Goal: Information Seeking & Learning: Learn about a topic

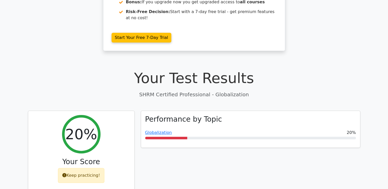
scroll to position [103, 0]
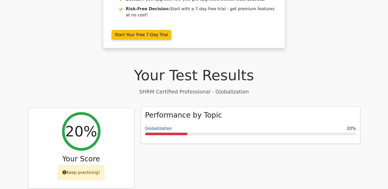
click at [152, 126] on link "Globalization" at bounding box center [158, 128] width 27 height 5
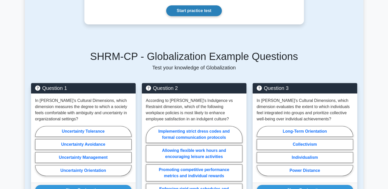
scroll to position [231, 0]
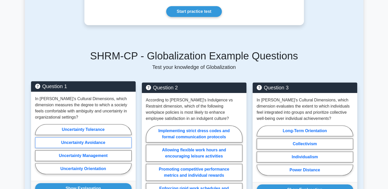
click at [73, 138] on label "Uncertainty Avoidance" at bounding box center [83, 143] width 96 height 11
click at [38, 149] on input "Uncertainty Avoidance" at bounding box center [36, 150] width 3 height 3
radio input "true"
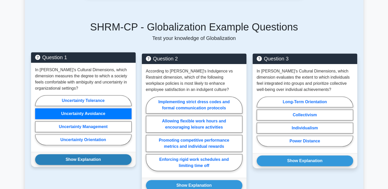
scroll to position [282, 0]
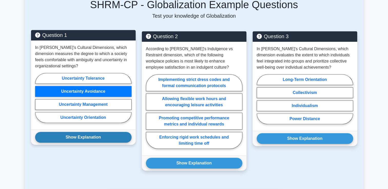
click at [106, 133] on button "Show Explanation" at bounding box center [83, 137] width 96 height 11
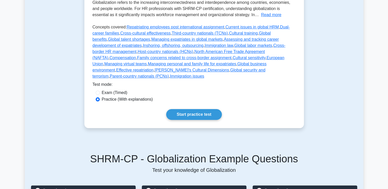
scroll to position [103, 0]
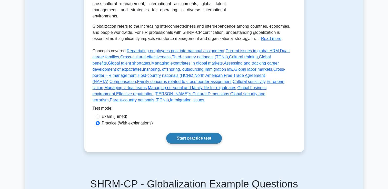
click at [194, 134] on link "Start practice test" at bounding box center [194, 138] width 56 height 11
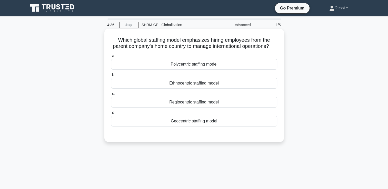
click at [187, 127] on div "Geocentric staffing model" at bounding box center [194, 121] width 166 height 11
click at [111, 115] on input "d. Geocentric staffing model" at bounding box center [111, 112] width 0 height 3
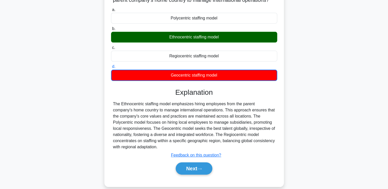
scroll to position [77, 0]
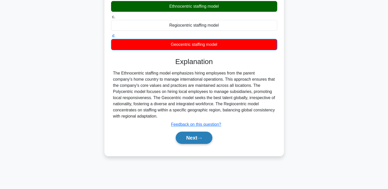
click at [202, 144] on button "Next" at bounding box center [194, 138] width 37 height 12
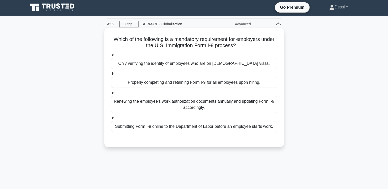
scroll to position [0, 0]
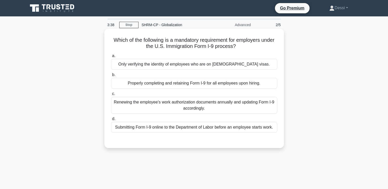
click at [193, 108] on div "Renewing the employee's work authorization documents annually and updating Form…" at bounding box center [194, 105] width 166 height 17
click at [111, 96] on input "c. Renewing the employee's work authorization documents annually and updating F…" at bounding box center [111, 93] width 0 height 3
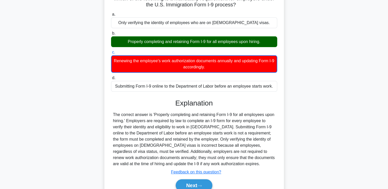
scroll to position [88, 0]
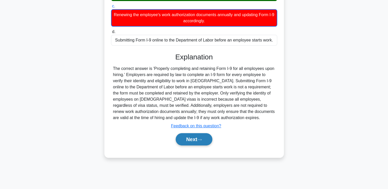
click at [198, 140] on button "Next" at bounding box center [194, 139] width 37 height 12
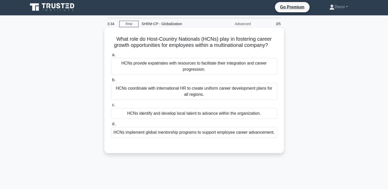
scroll to position [0, 0]
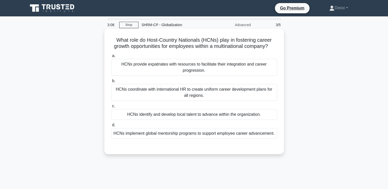
click at [216, 139] on div "HCNs implement global mentorship programs to support employee career advancemen…" at bounding box center [194, 133] width 166 height 11
click at [111, 127] on input "d. HCNs implement global mentorship programs to support employee career advance…" at bounding box center [111, 125] width 0 height 3
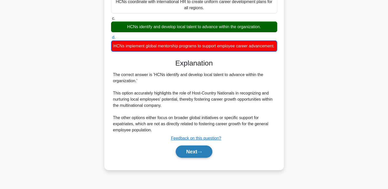
click at [199, 158] on button "Next" at bounding box center [194, 152] width 37 height 12
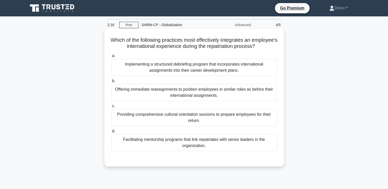
click at [177, 69] on div "Implementing a structured debriefing program that incorporates international as…" at bounding box center [194, 67] width 166 height 17
click at [111, 58] on input "a. Implementing a structured debriefing program that incorporates international…" at bounding box center [111, 55] width 0 height 3
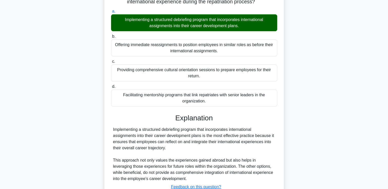
scroll to position [88, 0]
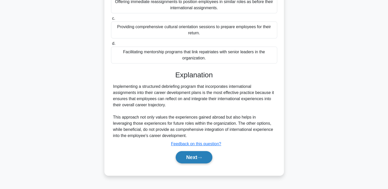
click at [193, 155] on button "Next" at bounding box center [194, 157] width 37 height 12
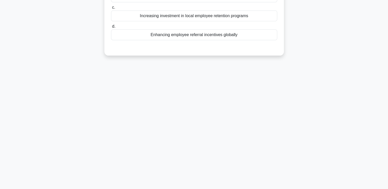
scroll to position [0, 0]
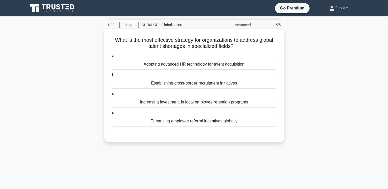
click at [177, 86] on div "Establishing cross-border recruitment initiatives" at bounding box center [194, 83] width 166 height 11
click at [111, 77] on input "b. Establishing cross-border recruitment initiatives" at bounding box center [111, 74] width 0 height 3
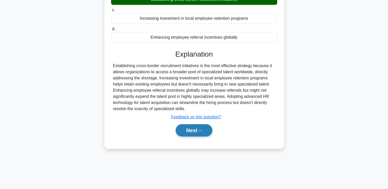
scroll to position [88, 0]
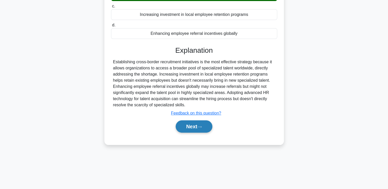
click at [197, 124] on button "Next" at bounding box center [194, 127] width 37 height 12
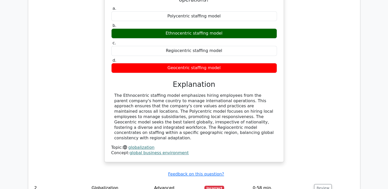
scroll to position [488, 0]
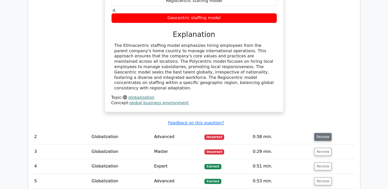
click at [323, 133] on button "Review" at bounding box center [322, 137] width 17 height 8
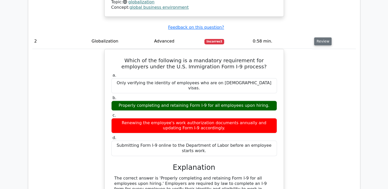
scroll to position [616, 0]
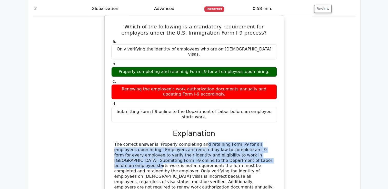
drag, startPoint x: 165, startPoint y: 104, endPoint x: 188, endPoint y: 119, distance: 27.3
click at [188, 142] on div "The correct answer is 'Properly completing and retaining Form I-9 for all emplo…" at bounding box center [194, 171] width 160 height 59
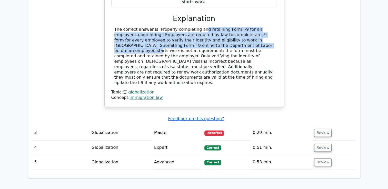
scroll to position [744, 0]
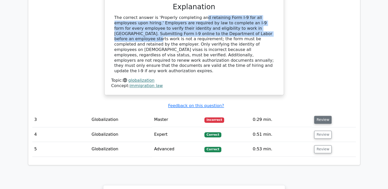
click at [320, 116] on button "Review" at bounding box center [322, 120] width 17 height 8
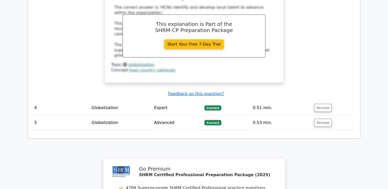
scroll to position [1001, 0]
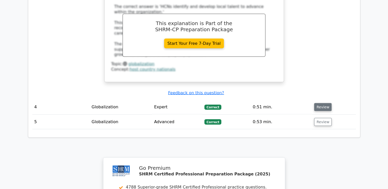
click at [318, 103] on button "Review" at bounding box center [322, 107] width 17 height 8
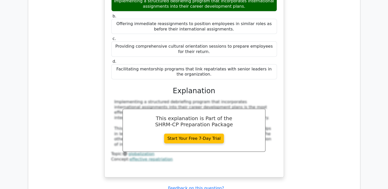
scroll to position [1180, 0]
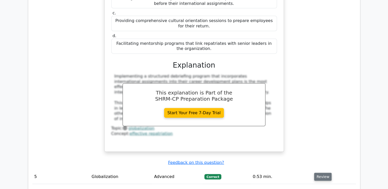
click at [323, 173] on button "Review" at bounding box center [322, 177] width 17 height 8
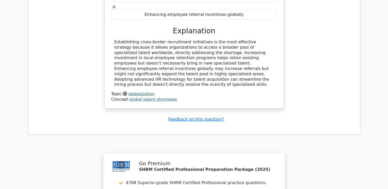
scroll to position [1540, 0]
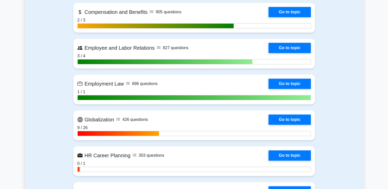
scroll to position [411, 0]
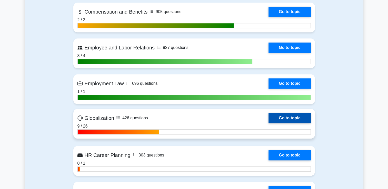
click at [269, 119] on link "Go to topic" at bounding box center [290, 118] width 42 height 10
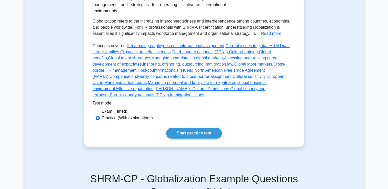
scroll to position [154, 0]
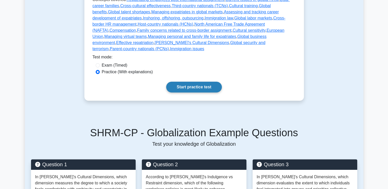
click at [177, 82] on link "Start practice test" at bounding box center [194, 87] width 56 height 11
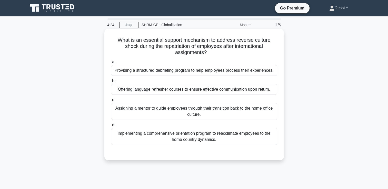
click at [205, 141] on div "Implementing a comprehensive orientation program to reacclimate employees to th…" at bounding box center [194, 136] width 166 height 17
click at [111, 127] on input "d. Implementing a comprehensive orientation program to reacclimate employees to…" at bounding box center [111, 125] width 0 height 3
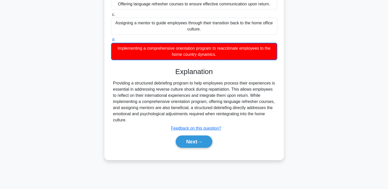
scroll to position [88, 0]
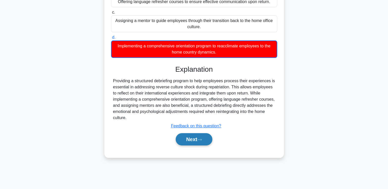
click at [189, 146] on button "Next" at bounding box center [194, 139] width 37 height 12
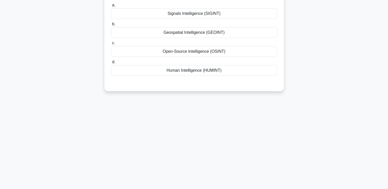
scroll to position [0, 0]
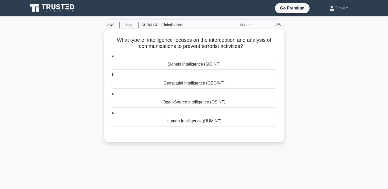
click at [190, 65] on div "Signals Intelligence (SIGINT)" at bounding box center [194, 64] width 166 height 11
click at [111, 58] on input "a. Signals Intelligence (SIGINT)" at bounding box center [111, 55] width 0 height 3
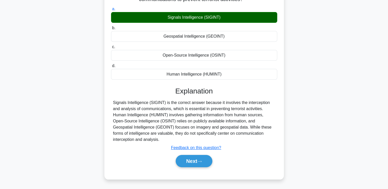
scroll to position [88, 0]
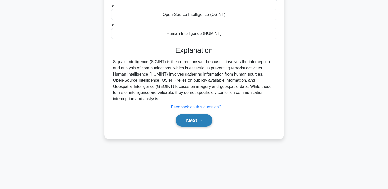
click at [191, 114] on button "Next" at bounding box center [194, 120] width 37 height 12
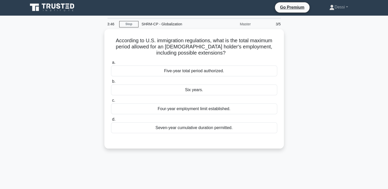
scroll to position [0, 0]
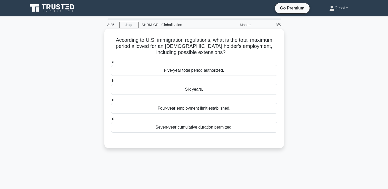
click at [208, 128] on div "Seven-year cumulative duration permitted." at bounding box center [194, 127] width 166 height 11
click at [111, 121] on input "d. Seven-year cumulative duration permitted." at bounding box center [111, 119] width 0 height 3
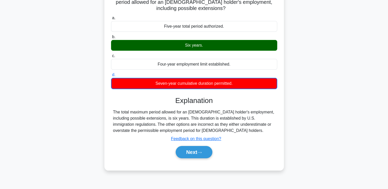
scroll to position [88, 0]
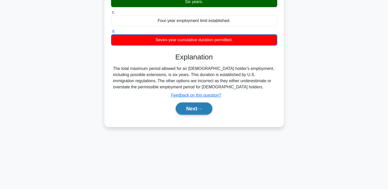
click at [193, 108] on button "Next" at bounding box center [194, 109] width 37 height 12
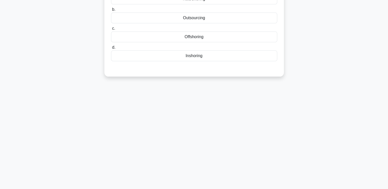
scroll to position [11, 0]
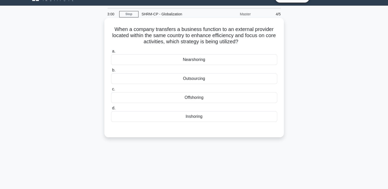
click at [202, 59] on div "Nearshoring" at bounding box center [194, 59] width 166 height 11
click at [111, 53] on input "a. Nearshoring" at bounding box center [111, 51] width 0 height 3
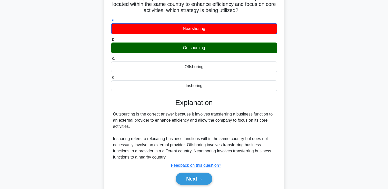
scroll to position [88, 0]
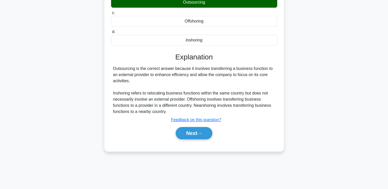
click at [185, 140] on div "Next" at bounding box center [194, 133] width 166 height 16
click at [184, 136] on button "Next" at bounding box center [194, 133] width 37 height 12
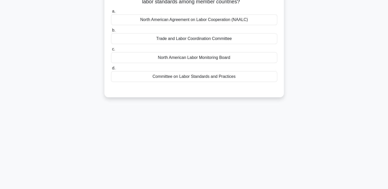
scroll to position [0, 0]
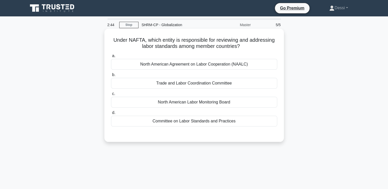
click at [210, 103] on div "North American Labor Monitoring Board" at bounding box center [194, 102] width 166 height 11
click at [111, 96] on input "c. North American Labor Monitoring Board" at bounding box center [111, 93] width 0 height 3
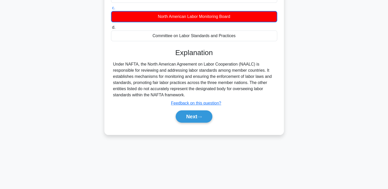
scroll to position [88, 0]
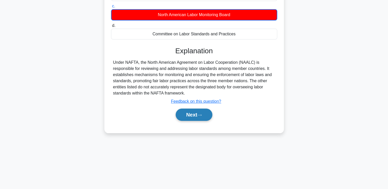
click at [204, 119] on button "Next" at bounding box center [194, 115] width 37 height 12
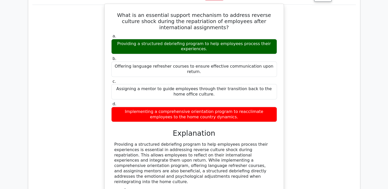
scroll to position [436, 0]
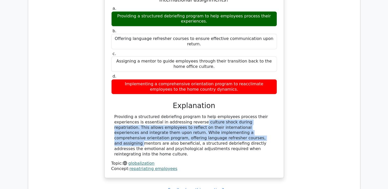
drag, startPoint x: 141, startPoint y: 95, endPoint x: 127, endPoint y: 112, distance: 22.2
click at [127, 114] on div "Providing a structured debriefing program to help employees process their exper…" at bounding box center [194, 135] width 160 height 43
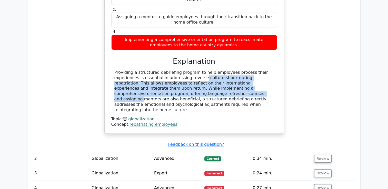
scroll to position [513, 0]
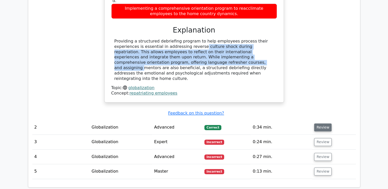
click at [327, 124] on button "Review" at bounding box center [322, 128] width 17 height 8
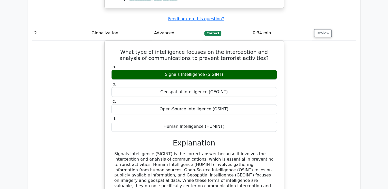
scroll to position [642, 0]
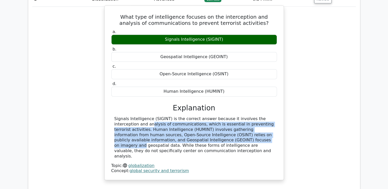
drag, startPoint x: 249, startPoint y: 89, endPoint x: 184, endPoint y: 110, distance: 68.6
click at [184, 117] on div "Signals Intelligence (SIGINT) is the correct answer because it involves the int…" at bounding box center [194, 138] width 160 height 43
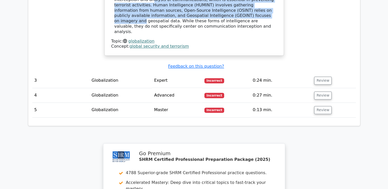
scroll to position [770, 0]
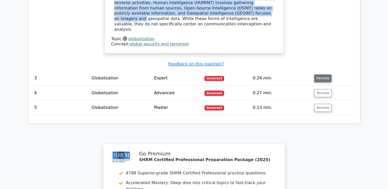
click at [322, 74] on button "Review" at bounding box center [322, 78] width 17 height 8
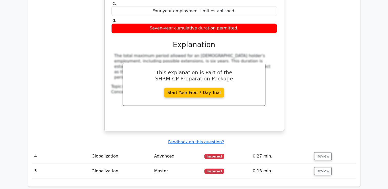
scroll to position [949, 0]
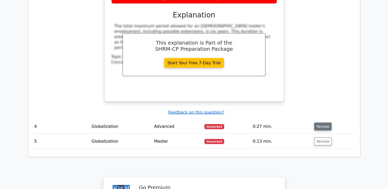
click at [319, 123] on button "Review" at bounding box center [322, 127] width 17 height 8
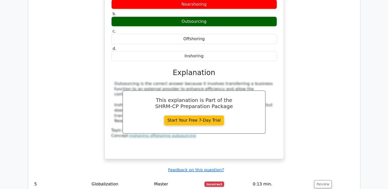
scroll to position [1155, 0]
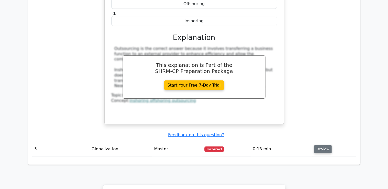
click at [321, 146] on button "Review" at bounding box center [322, 150] width 17 height 8
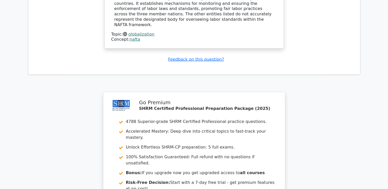
scroll to position [1357, 0]
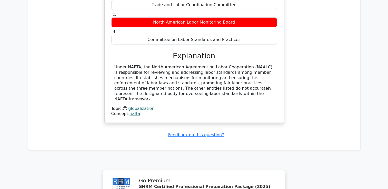
click at [142, 106] on link "globalization" at bounding box center [141, 108] width 26 height 5
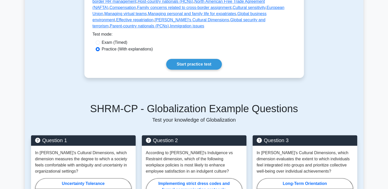
scroll to position [180, 0]
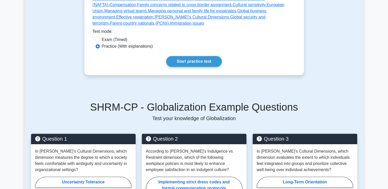
click at [190, 56] on link "Start practice test" at bounding box center [194, 61] width 56 height 11
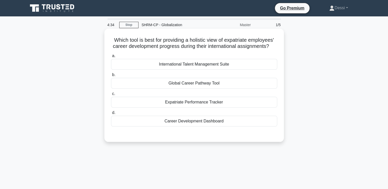
click at [189, 127] on div "Career Development Dashboard" at bounding box center [194, 121] width 166 height 11
click at [111, 115] on input "d. Career Development Dashboard" at bounding box center [111, 112] width 0 height 3
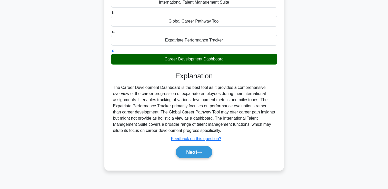
scroll to position [88, 0]
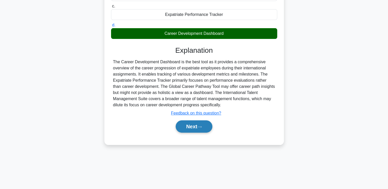
click at [195, 133] on button "Next" at bounding box center [194, 127] width 37 height 12
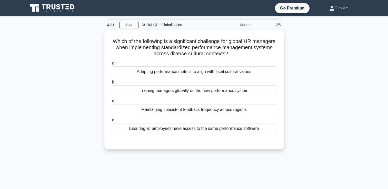
scroll to position [0, 0]
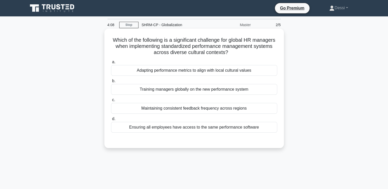
click at [179, 72] on div "Adapting performance metrics to align with local cultural values" at bounding box center [194, 70] width 166 height 11
click at [111, 64] on input "a. Adapting performance metrics to align with local cultural values" at bounding box center [111, 62] width 0 height 3
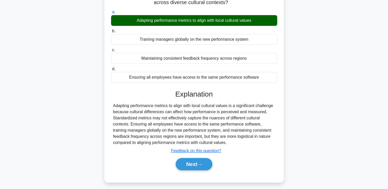
scroll to position [88, 0]
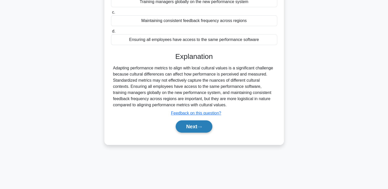
click at [180, 125] on button "Next" at bounding box center [194, 127] width 37 height 12
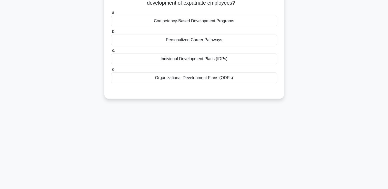
scroll to position [0, 0]
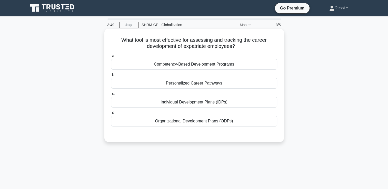
click at [208, 104] on div "Individual Development Plans (IDPs)" at bounding box center [194, 102] width 166 height 11
click at [111, 96] on input "c. Individual Development Plans (IDPs)" at bounding box center [111, 93] width 0 height 3
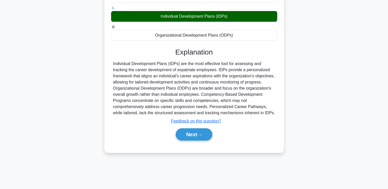
scroll to position [88, 0]
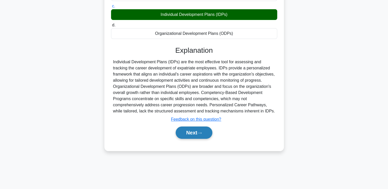
click at [198, 135] on button "Next" at bounding box center [194, 133] width 37 height 12
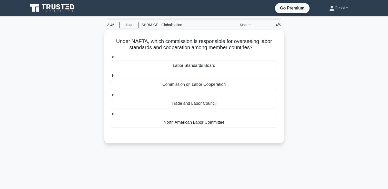
scroll to position [0, 0]
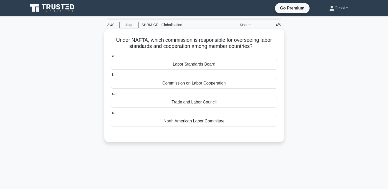
click at [159, 122] on div "North American Labor Committee" at bounding box center [194, 121] width 166 height 11
click at [111, 115] on input "d. North American Labor Committee" at bounding box center [111, 112] width 0 height 3
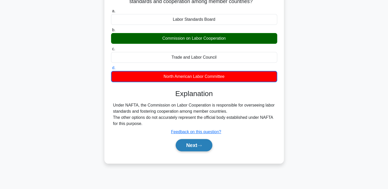
scroll to position [77, 0]
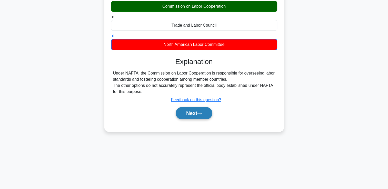
click at [206, 118] on button "Next" at bounding box center [194, 113] width 37 height 12
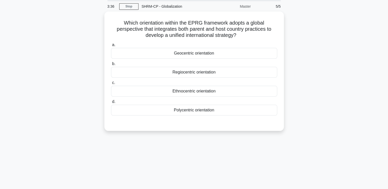
scroll to position [0, 0]
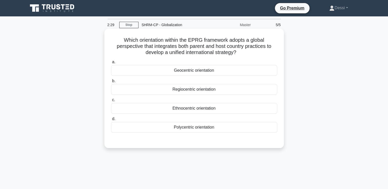
click at [179, 108] on div "Ethnocentric orientation" at bounding box center [194, 108] width 166 height 11
click at [111, 102] on input "c. Ethnocentric orientation" at bounding box center [111, 100] width 0 height 3
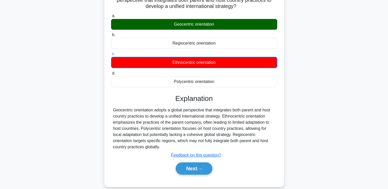
scroll to position [88, 0]
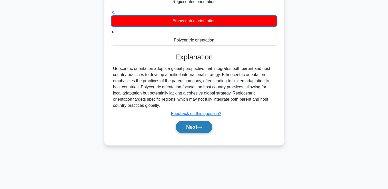
click at [188, 132] on button "Next" at bounding box center [194, 127] width 37 height 12
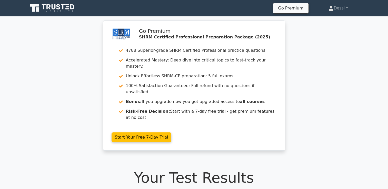
click at [172, 133] on link "Start Your Free 7-Day Trial" at bounding box center [142, 138] width 60 height 10
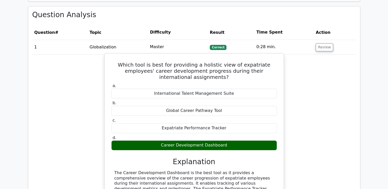
scroll to position [385, 0]
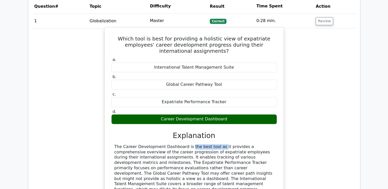
drag, startPoint x: 154, startPoint y: 122, endPoint x: 185, endPoint y: 122, distance: 31.6
click at [185, 144] on div "The Career Development Dashboard is the best tool as it provides a comprehensiv…" at bounding box center [194, 170] width 160 height 53
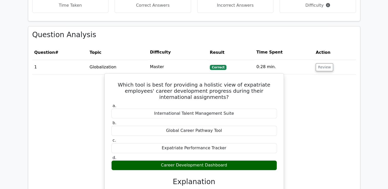
scroll to position [411, 0]
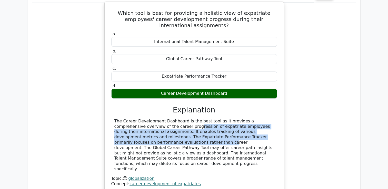
drag, startPoint x: 134, startPoint y: 102, endPoint x: 250, endPoint y: 114, distance: 116.4
click at [250, 119] on div "The Career Development Dashboard is the best tool as it provides a comprehensiv…" at bounding box center [194, 145] width 160 height 53
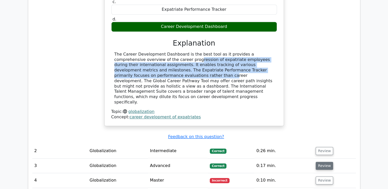
scroll to position [488, 0]
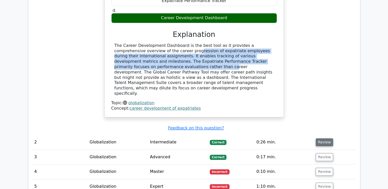
click at [325, 139] on button "Review" at bounding box center [324, 143] width 17 height 8
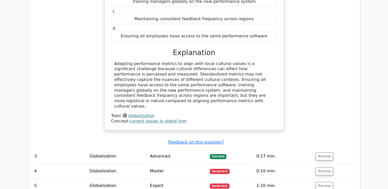
scroll to position [693, 0]
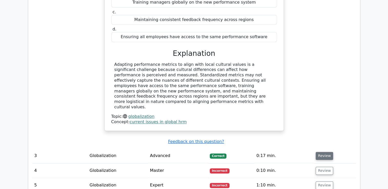
click at [330, 152] on button "Review" at bounding box center [324, 156] width 17 height 8
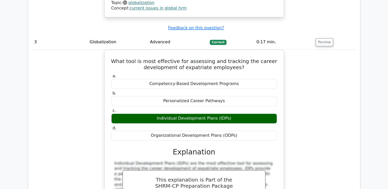
scroll to position [873, 0]
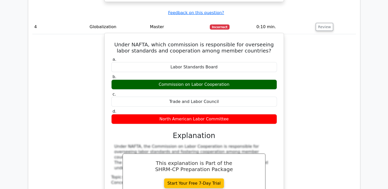
scroll to position [1078, 0]
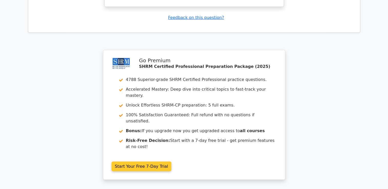
scroll to position [1499, 0]
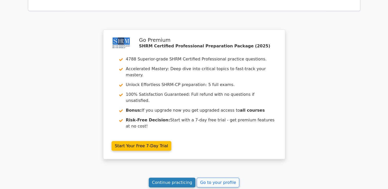
click at [165, 178] on link "Continue practicing" at bounding box center [172, 183] width 47 height 10
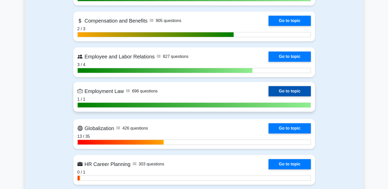
scroll to position [411, 0]
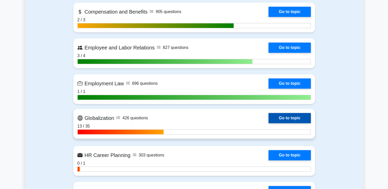
click at [298, 120] on link "Go to topic" at bounding box center [290, 118] width 42 height 10
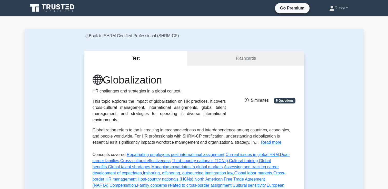
scroll to position [128, 0]
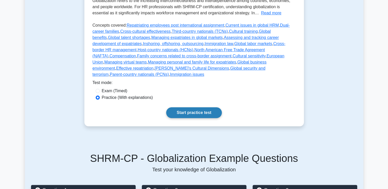
click at [194, 108] on link "Start practice test" at bounding box center [194, 113] width 56 height 11
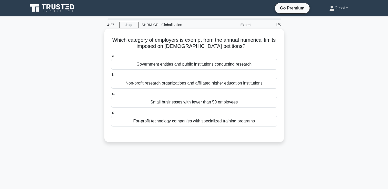
click at [192, 67] on div "Government entities and public institutions conducting research" at bounding box center [194, 64] width 166 height 11
click at [111, 58] on input "a. Government entities and public institutions conducting research" at bounding box center [111, 55] width 0 height 3
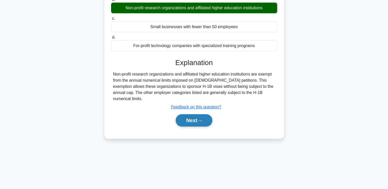
scroll to position [77, 0]
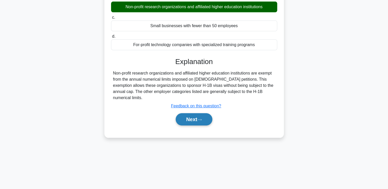
click at [189, 115] on button "Next" at bounding box center [194, 119] width 37 height 12
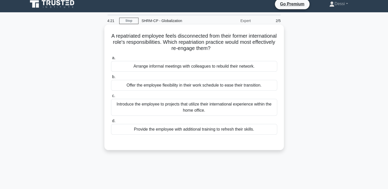
scroll to position [0, 0]
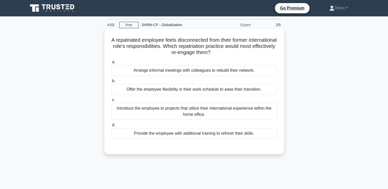
click at [220, 109] on div "Introduce the employee to projects that utilize their international experience …" at bounding box center [194, 111] width 166 height 17
click at [111, 102] on input "c. Introduce the employee to projects that utilize their international experien…" at bounding box center [111, 100] width 0 height 3
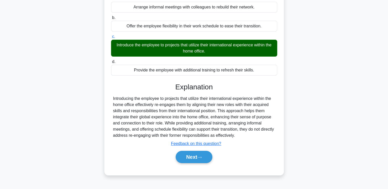
scroll to position [88, 0]
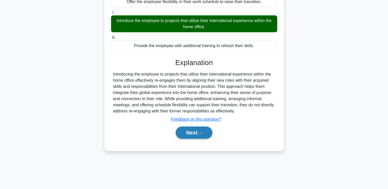
click at [187, 128] on button "Next" at bounding box center [194, 133] width 37 height 12
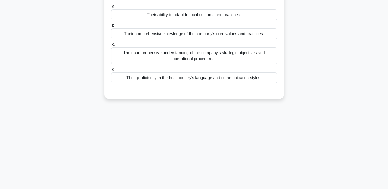
scroll to position [11, 0]
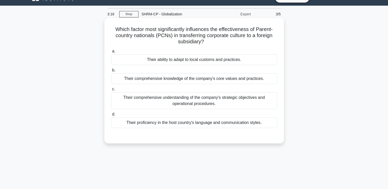
click at [210, 123] on div "Their proficiency in the host country's language and communication styles." at bounding box center [194, 123] width 166 height 11
click at [111, 116] on input "d. Their proficiency in the host country's language and communication styles." at bounding box center [111, 114] width 0 height 3
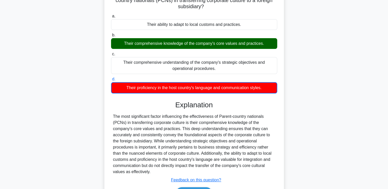
scroll to position [88, 0]
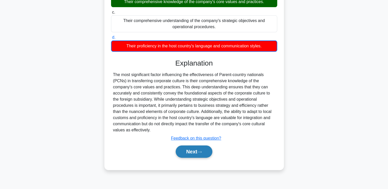
click at [189, 154] on button "Next" at bounding box center [194, 152] width 37 height 12
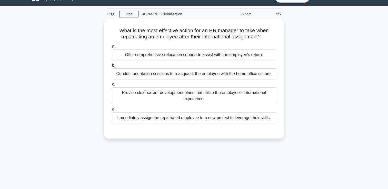
scroll to position [0, 0]
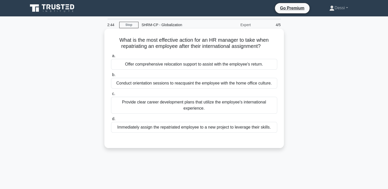
click at [171, 109] on div "Provide clear career development plans that utilize the employee's internationa…" at bounding box center [194, 105] width 166 height 17
click at [111, 96] on input "c. Provide clear career development plans that utilize the employee's internati…" at bounding box center [111, 93] width 0 height 3
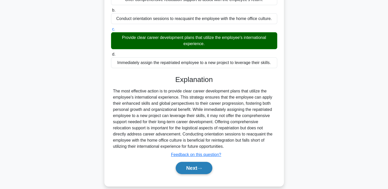
scroll to position [88, 0]
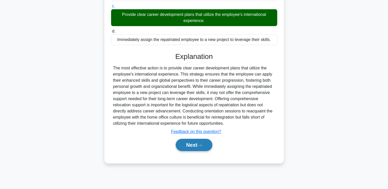
click at [195, 146] on button "Next" at bounding box center [194, 145] width 37 height 12
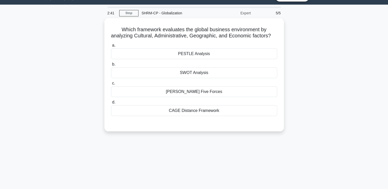
scroll to position [11, 0]
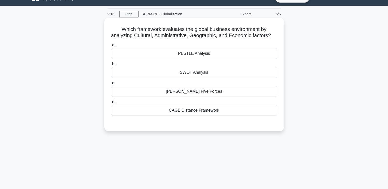
click at [193, 116] on div "CAGE Distance Framework" at bounding box center [194, 110] width 166 height 11
click at [111, 104] on input "d. CAGE Distance Framework" at bounding box center [111, 102] width 0 height 3
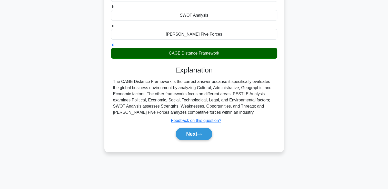
scroll to position [88, 0]
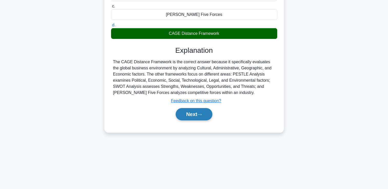
click at [191, 121] on button "Next" at bounding box center [194, 114] width 37 height 12
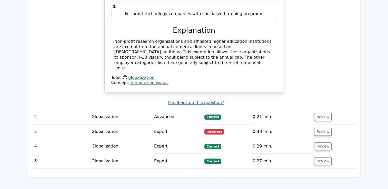
scroll to position [488, 0]
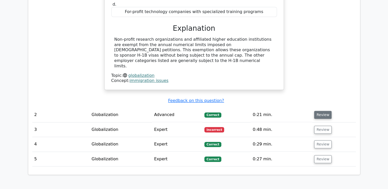
click at [316, 111] on button "Review" at bounding box center [322, 115] width 17 height 8
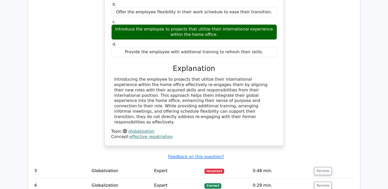
scroll to position [693, 0]
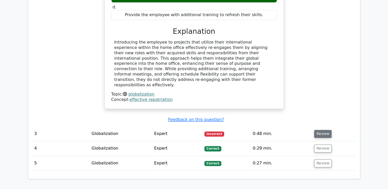
click at [321, 130] on button "Review" at bounding box center [322, 134] width 17 height 8
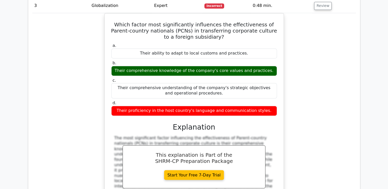
scroll to position [898, 0]
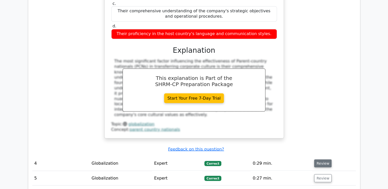
click at [321, 160] on button "Review" at bounding box center [322, 164] width 17 height 8
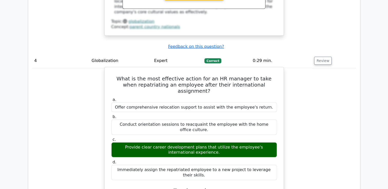
scroll to position [1129, 0]
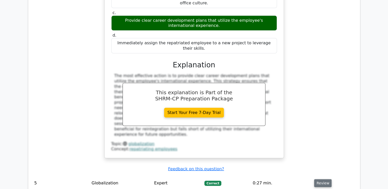
click at [318, 180] on button "Review" at bounding box center [322, 184] width 17 height 8
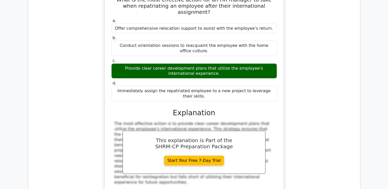
scroll to position [1026, 0]
